Goal: Entertainment & Leisure: Browse casually

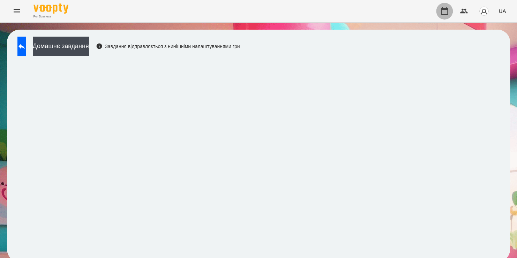
click at [441, 15] on icon "button" at bounding box center [444, 11] width 8 height 8
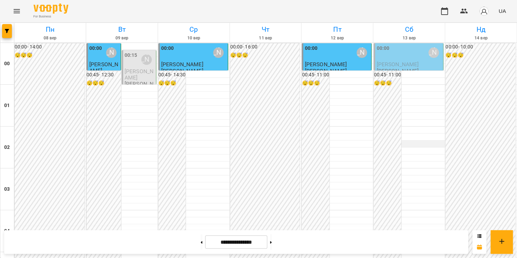
scroll to position [445, 0]
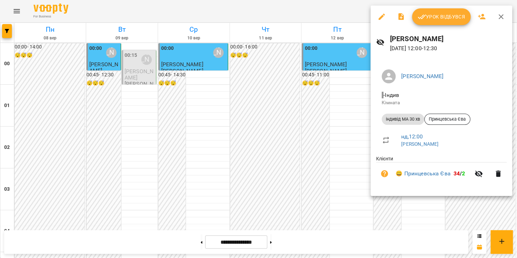
click at [500, 18] on icon "button" at bounding box center [501, 17] width 8 height 8
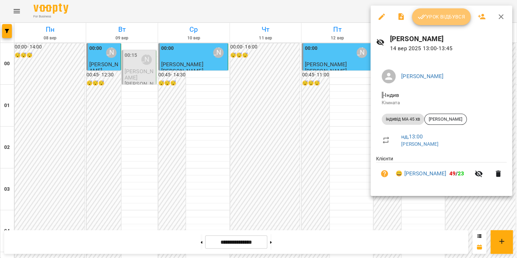
click at [444, 24] on button "Урок відбувся" at bounding box center [441, 16] width 59 height 17
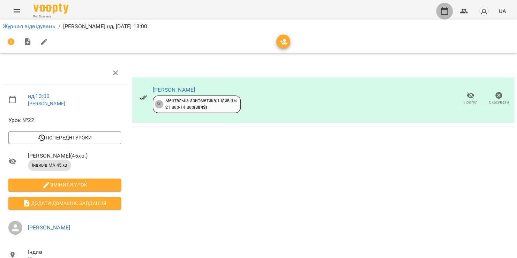
click at [445, 12] on icon "button" at bounding box center [444, 11] width 8 height 8
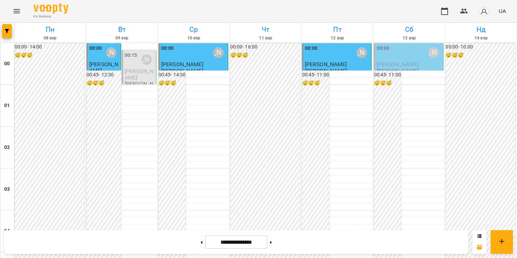
scroll to position [673, 0]
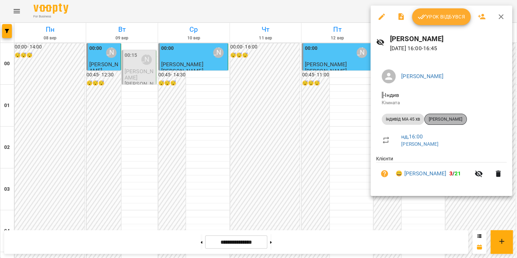
click at [445, 121] on span "[PERSON_NAME]" at bounding box center [445, 119] width 42 height 6
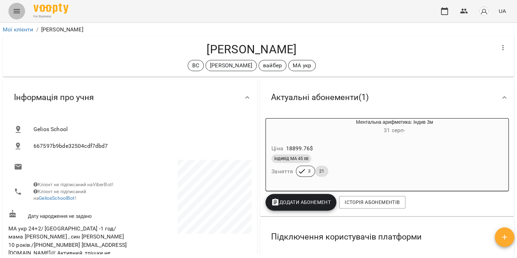
click at [13, 8] on icon "Menu" at bounding box center [17, 11] width 8 height 8
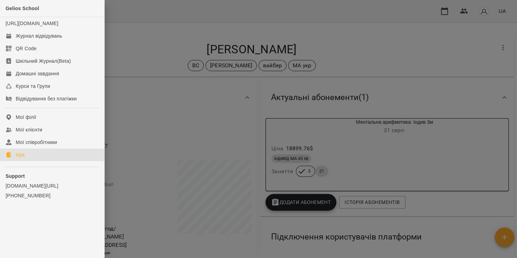
click at [20, 158] on div "Ігри" at bounding box center [20, 154] width 9 height 7
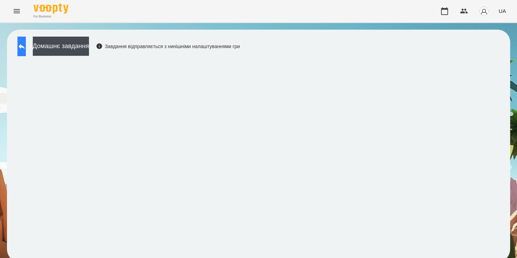
click at [26, 46] on button at bounding box center [21, 47] width 8 height 20
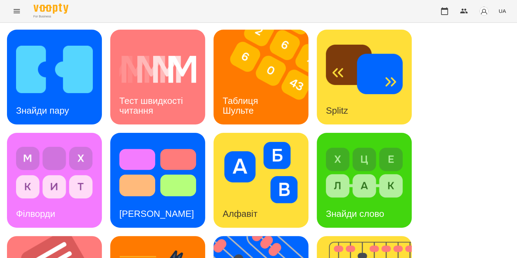
scroll to position [276, 0]
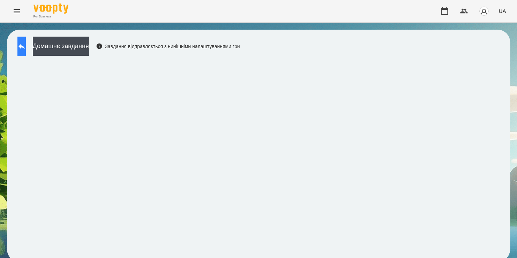
click at [26, 50] on icon at bounding box center [21, 46] width 8 height 8
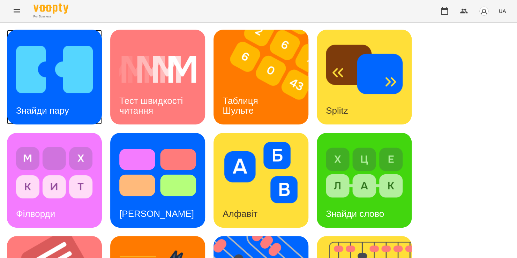
click at [41, 90] on img at bounding box center [54, 69] width 77 height 61
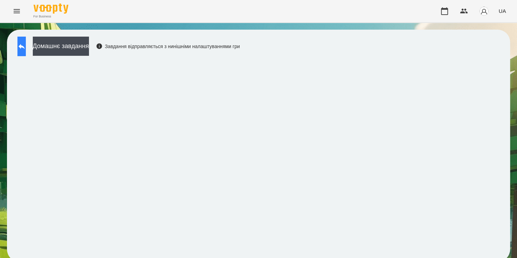
click at [25, 48] on icon at bounding box center [21, 46] width 6 height 5
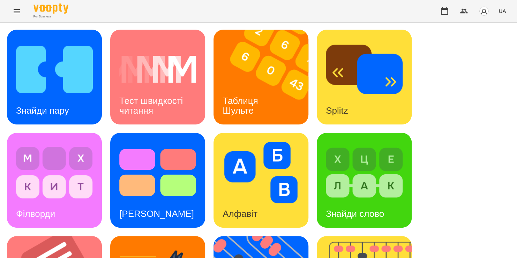
scroll to position [286, 0]
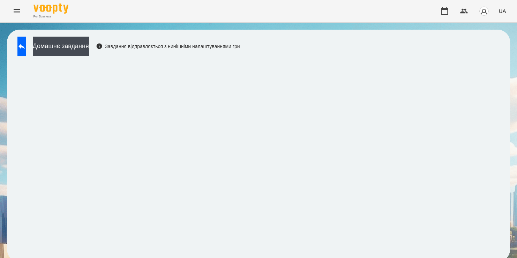
scroll to position [4, 0]
click at [26, 46] on icon at bounding box center [21, 46] width 8 height 8
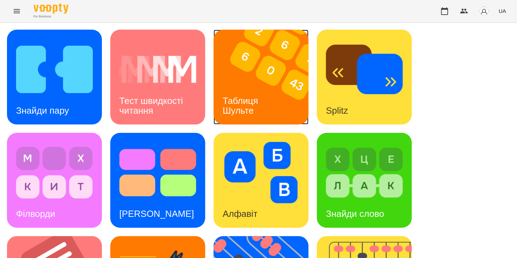
click at [260, 87] on div "Таблиця Шульте" at bounding box center [241, 105] width 56 height 37
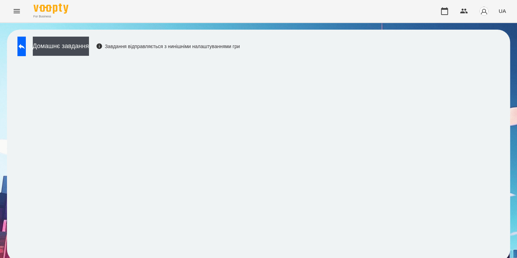
click at [194, 9] on div "For Business UA" at bounding box center [258, 11] width 517 height 22
click at [26, 47] on icon at bounding box center [21, 46] width 8 height 8
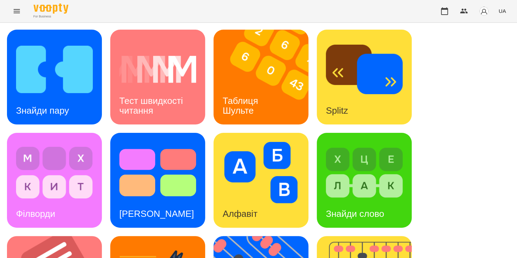
scroll to position [148, 0]
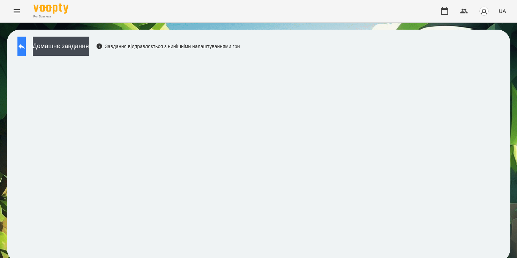
click at [26, 45] on icon at bounding box center [21, 46] width 8 height 8
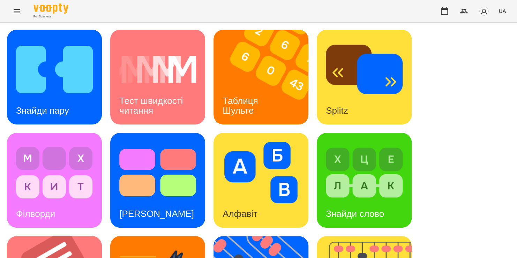
scroll to position [185, 0]
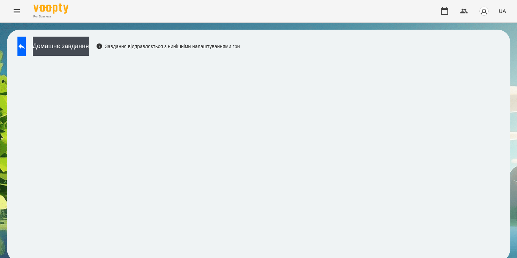
scroll to position [4, 0]
click at [26, 42] on icon at bounding box center [21, 46] width 8 height 8
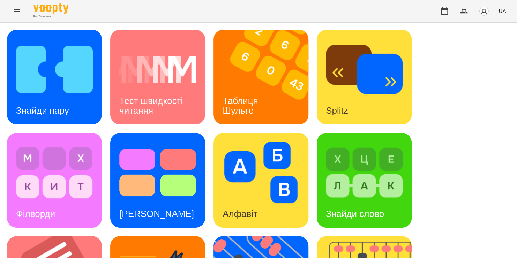
scroll to position [220, 0]
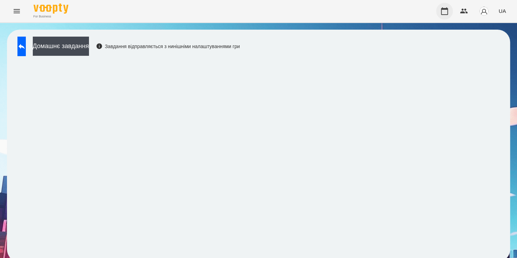
click at [441, 9] on icon "button" at bounding box center [444, 11] width 7 height 8
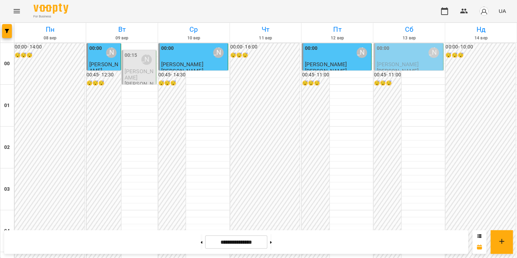
scroll to position [627, 0]
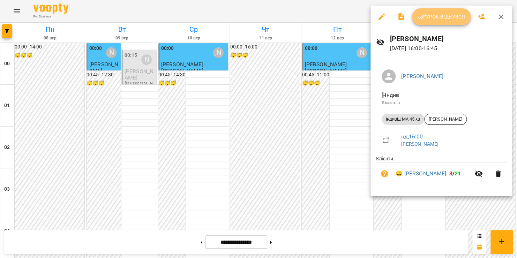
click at [448, 22] on button "Урок відбувся" at bounding box center [441, 16] width 59 height 17
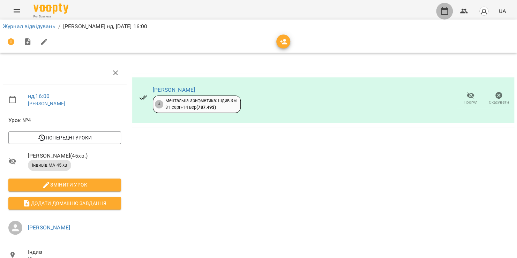
click at [443, 13] on icon "button" at bounding box center [444, 11] width 8 height 8
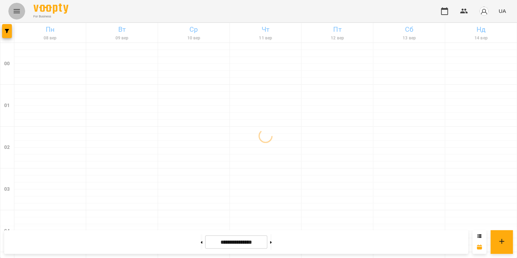
click at [16, 11] on icon "Menu" at bounding box center [17, 11] width 6 height 4
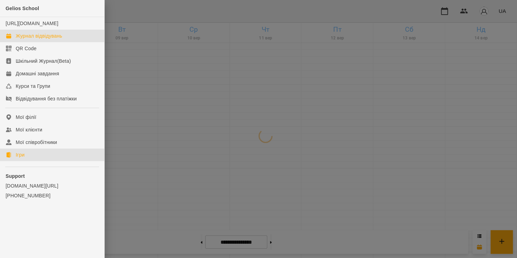
click at [34, 161] on link "Ігри" at bounding box center [52, 155] width 104 height 13
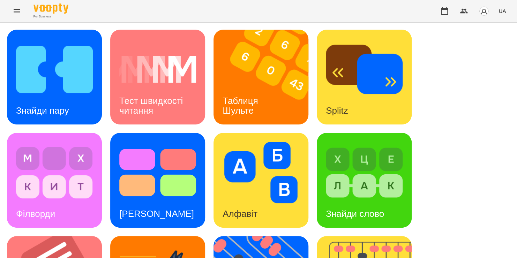
scroll to position [166, 0]
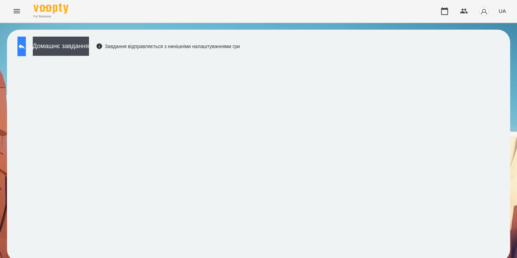
click at [26, 43] on icon at bounding box center [21, 46] width 8 height 8
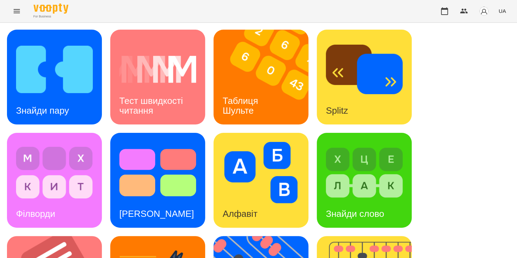
scroll to position [145, 0]
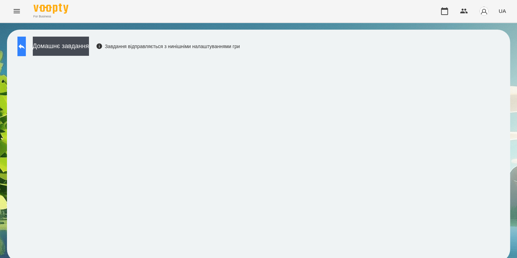
click at [26, 40] on button at bounding box center [21, 47] width 8 height 20
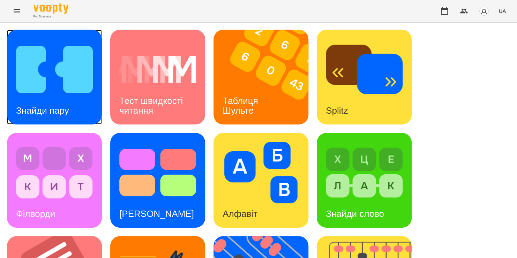
click at [49, 83] on img at bounding box center [54, 69] width 77 height 61
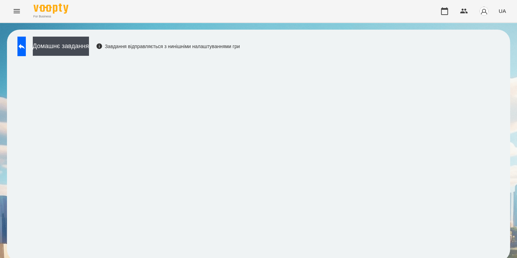
click at [409, 44] on div "Домашнє завдання Завдання відправляється з нинішніми налаштуваннями гри" at bounding box center [258, 146] width 503 height 232
click at [23, 51] on button at bounding box center [21, 47] width 8 height 20
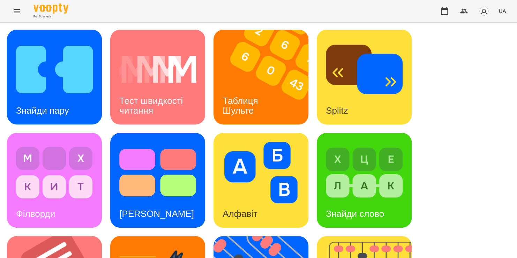
scroll to position [237, 0]
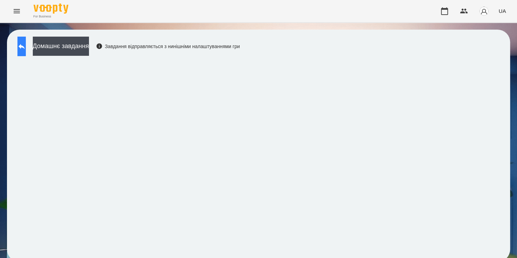
click at [26, 41] on button at bounding box center [21, 47] width 8 height 20
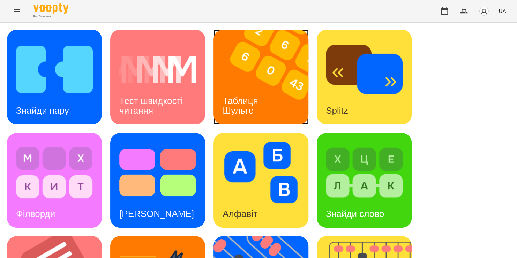
click at [256, 87] on div "Таблиця Шульте" at bounding box center [241, 105] width 56 height 37
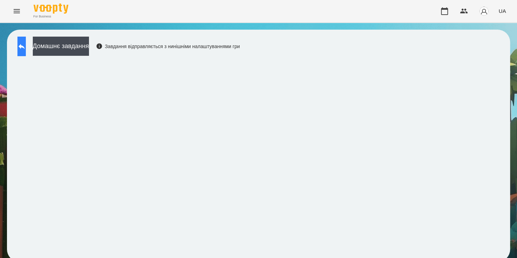
click at [26, 49] on icon at bounding box center [21, 46] width 8 height 8
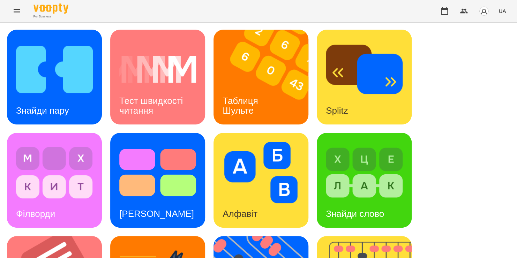
scroll to position [286, 0]
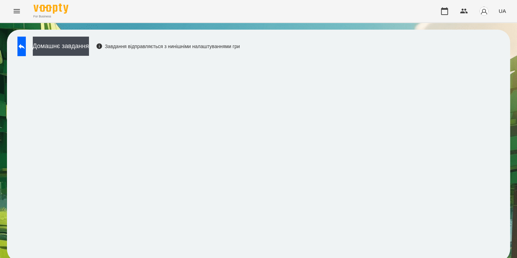
scroll to position [4, 0]
click at [26, 44] on icon at bounding box center [21, 46] width 8 height 8
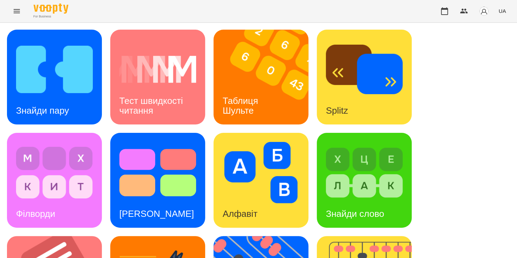
scroll to position [7, 0]
click at [85, 104] on div "Знайди пару" at bounding box center [54, 77] width 95 height 95
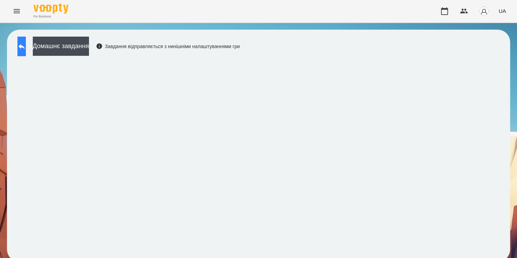
click at [26, 40] on button at bounding box center [21, 47] width 8 height 20
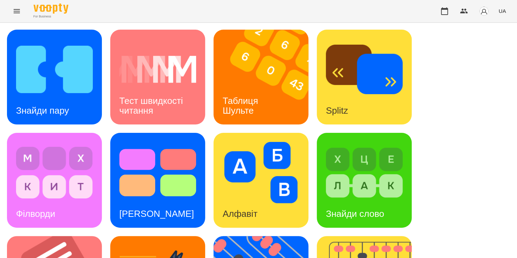
scroll to position [286, 0]
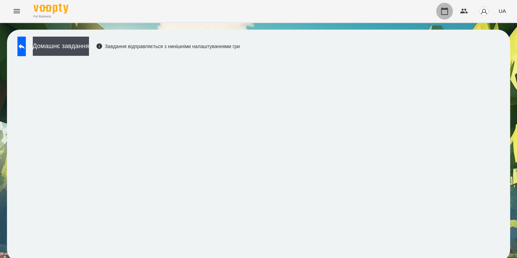
click at [445, 11] on icon "button" at bounding box center [444, 11] width 8 height 8
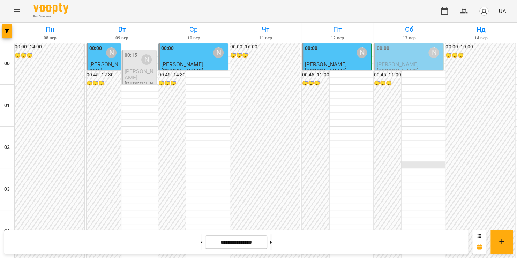
scroll to position [683, 0]
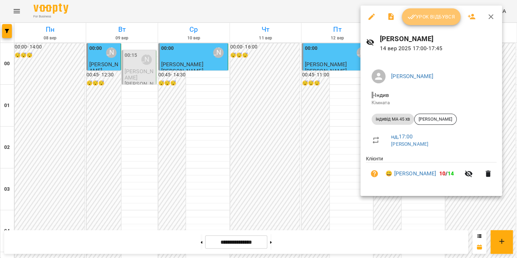
click at [441, 20] on span "Урок відбувся" at bounding box center [430, 17] width 47 height 8
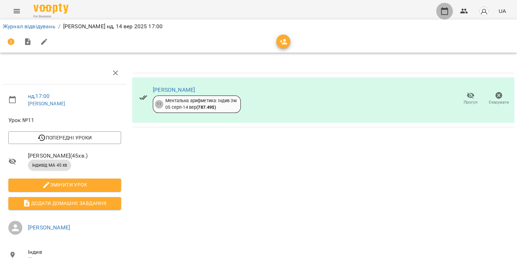
click at [447, 13] on icon "button" at bounding box center [444, 11] width 8 height 8
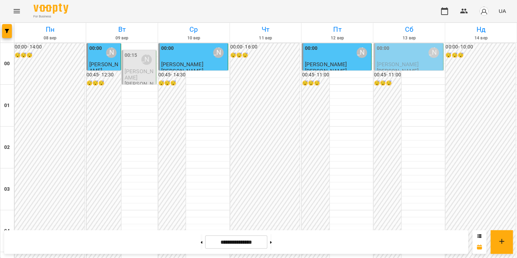
scroll to position [743, 0]
click at [272, 241] on icon at bounding box center [271, 242] width 2 height 3
type input "**********"
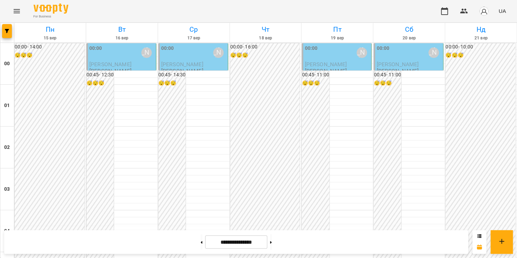
scroll to position [490, 0]
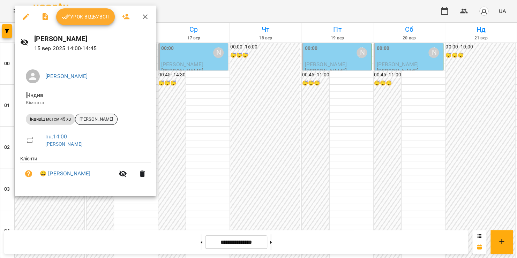
click at [98, 120] on span "[PERSON_NAME]" at bounding box center [96, 119] width 42 height 6
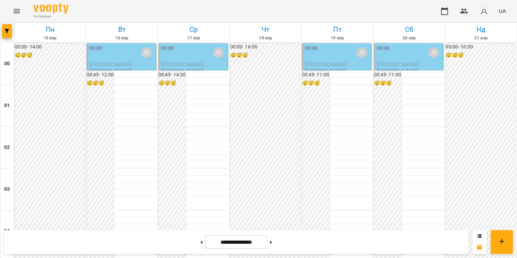
click at [17, 12] on icon "Menu" at bounding box center [17, 11] width 8 height 8
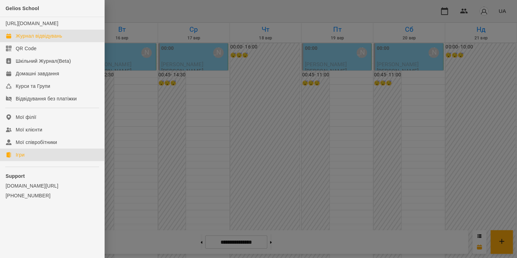
click at [31, 160] on link "Ігри" at bounding box center [52, 155] width 104 height 13
